Goal: Task Accomplishment & Management: Complete application form

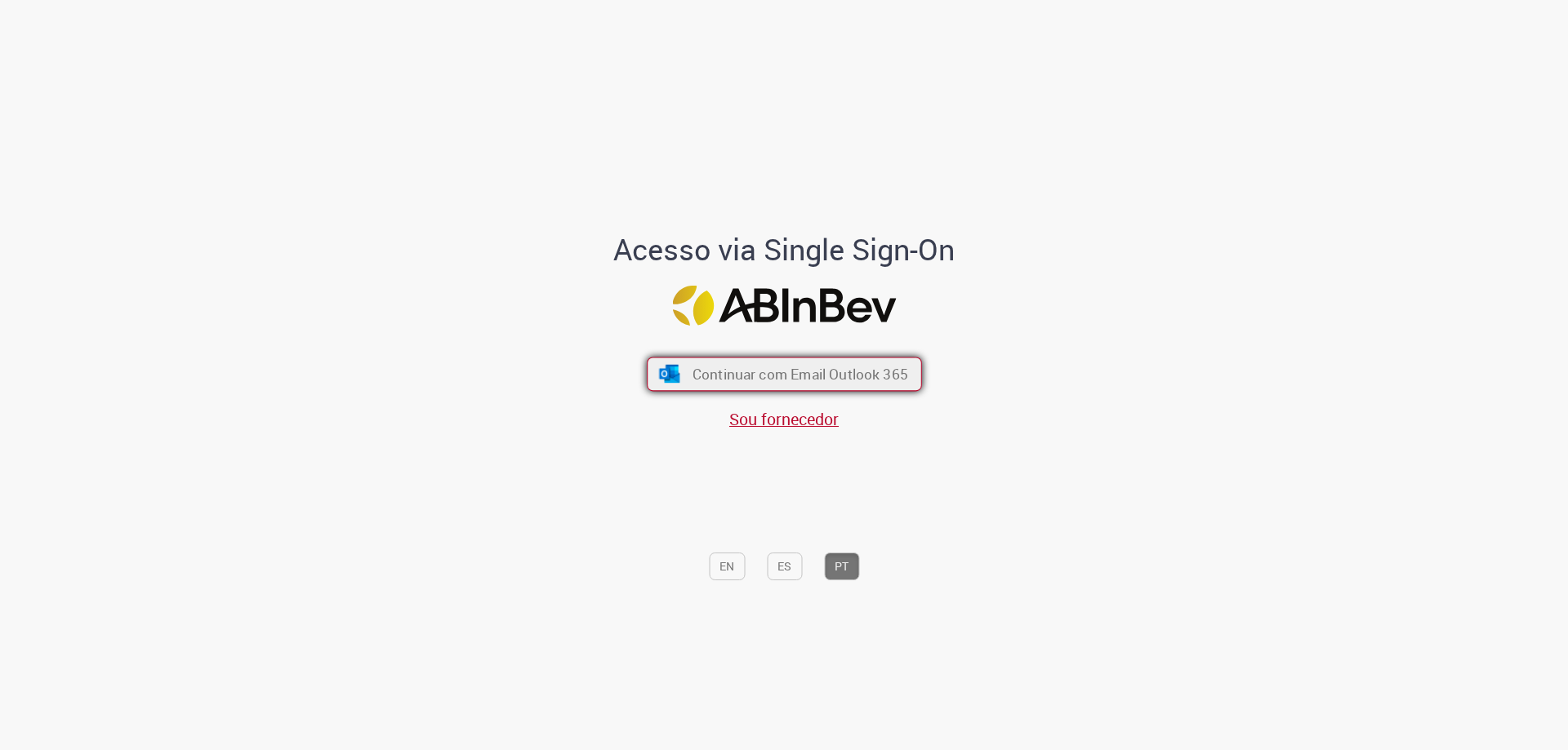
click at [839, 368] on span "Continuar com Email Outlook 365" at bounding box center [800, 374] width 216 height 19
